Goal: Task Accomplishment & Management: Manage account settings

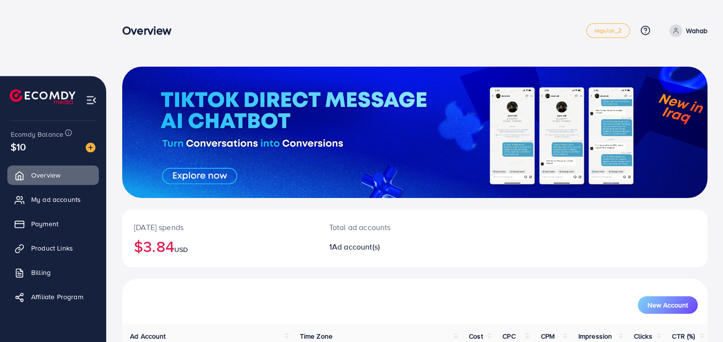
scroll to position [97, 0]
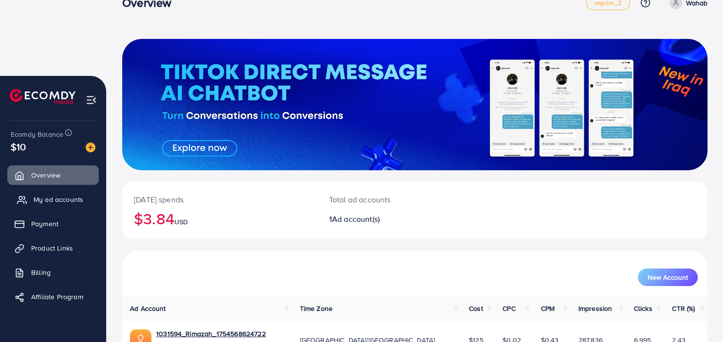
click at [61, 195] on span "My ad accounts" at bounding box center [59, 200] width 50 height 10
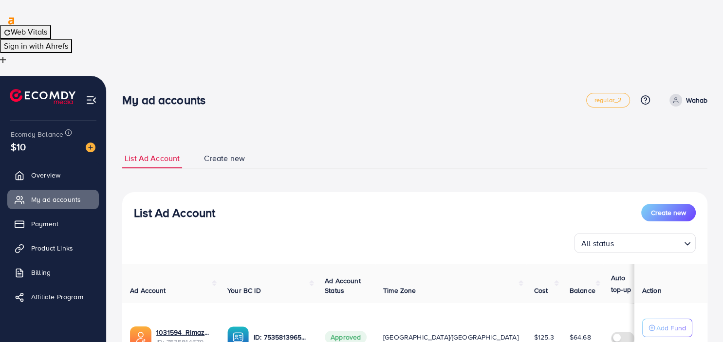
scroll to position [41, 0]
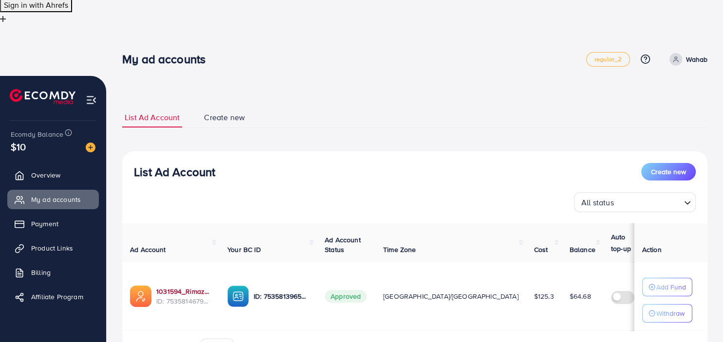
click at [190, 287] on link "1031594_Rimazah_1754568624722" at bounding box center [183, 292] width 55 height 10
click at [386, 292] on span "[GEOGRAPHIC_DATA]/[GEOGRAPHIC_DATA]" at bounding box center [450, 297] width 135 height 10
click at [405, 262] on td "[GEOGRAPHIC_DATA]/[GEOGRAPHIC_DATA]" at bounding box center [450, 296] width 151 height 69
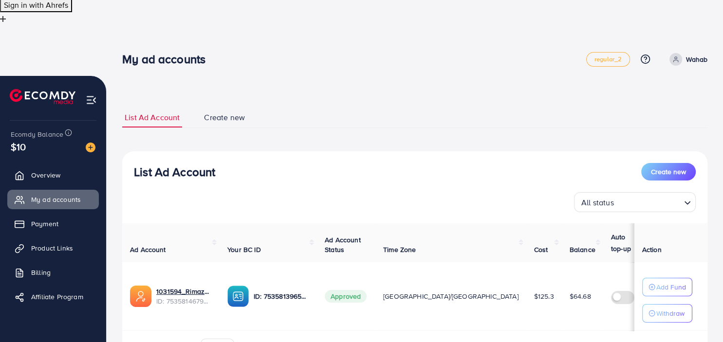
click at [526, 262] on td "$125.3" at bounding box center [544, 296] width 36 height 69
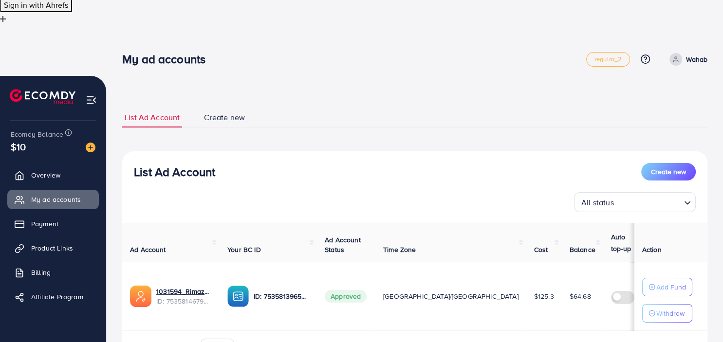
click at [526, 262] on td "$125.3" at bounding box center [544, 296] width 36 height 69
click at [569, 292] on span "$64.68" at bounding box center [579, 297] width 21 height 10
click at [617, 195] on input "Search for option" at bounding box center [648, 202] width 63 height 15
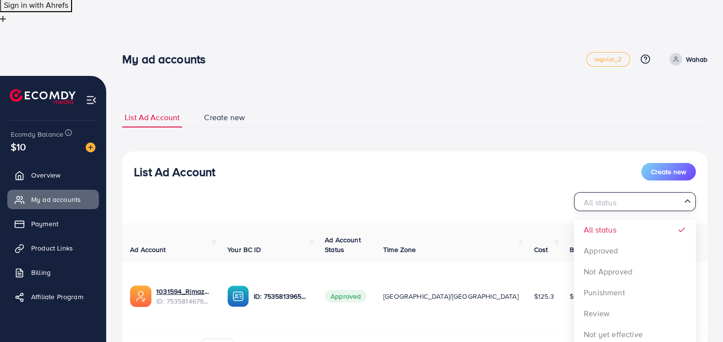
click at [487, 192] on div "All status Loading... All status Approved Not Approved Punishment Review Not ye…" at bounding box center [415, 201] width 562 height 19
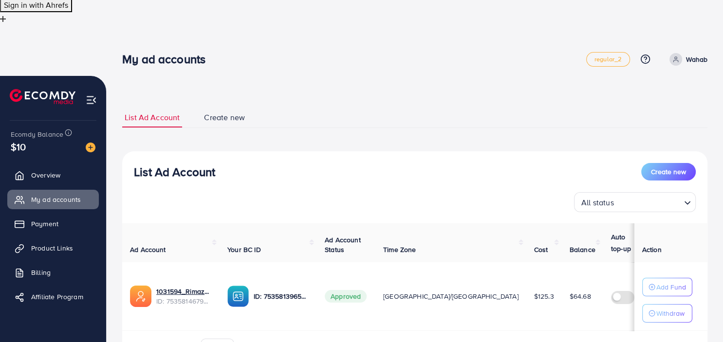
click at [361, 107] on ul "List Ad Account Create new" at bounding box center [414, 117] width 585 height 21
click at [330, 95] on div "List Ad Account Create new List Ad Account Create new All status Loading... Ad …" at bounding box center [414, 240] width 585 height 291
